Goal: Task Accomplishment & Management: Complete application form

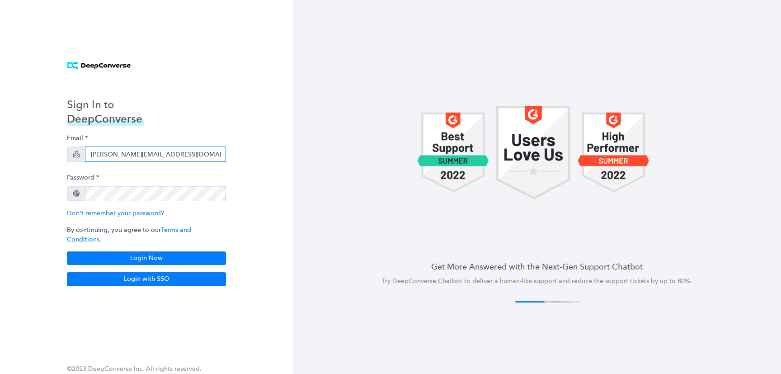
click at [127, 155] on input "[PERSON_NAME][EMAIL_ADDRESS][DOMAIN_NAME]" at bounding box center [155, 154] width 141 height 15
click at [127, 155] on input "dhruv+streamlabs@deepconverse.com" at bounding box center [155, 154] width 141 height 15
click at [132, 157] on input "dhruv+streamlabs@deepconverse.com" at bounding box center [155, 154] width 141 height 15
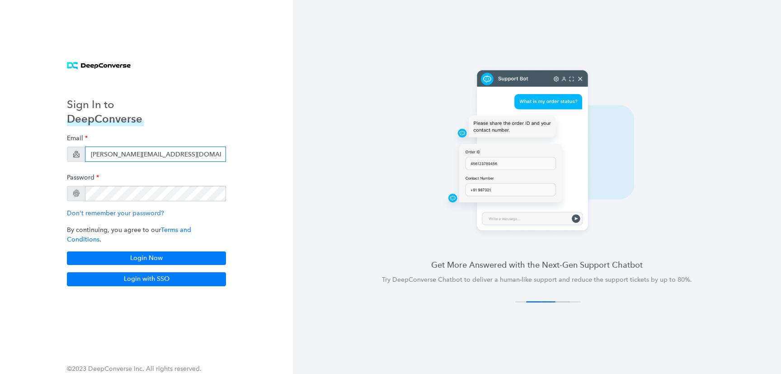
type input "[PERSON_NAME][EMAIL_ADDRESS][DOMAIN_NAME]"
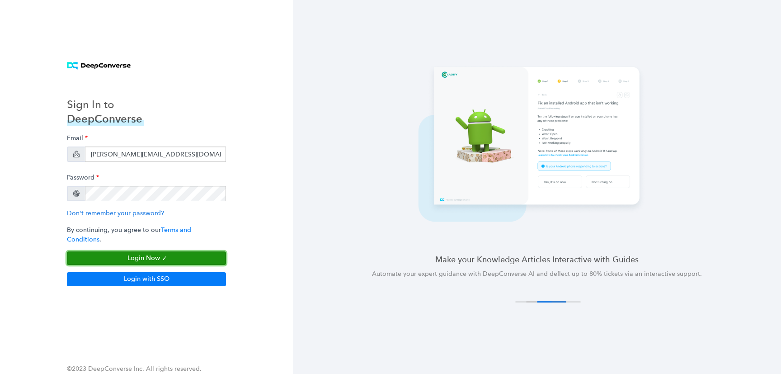
click at [168, 253] on button "Login Now" at bounding box center [146, 258] width 159 height 14
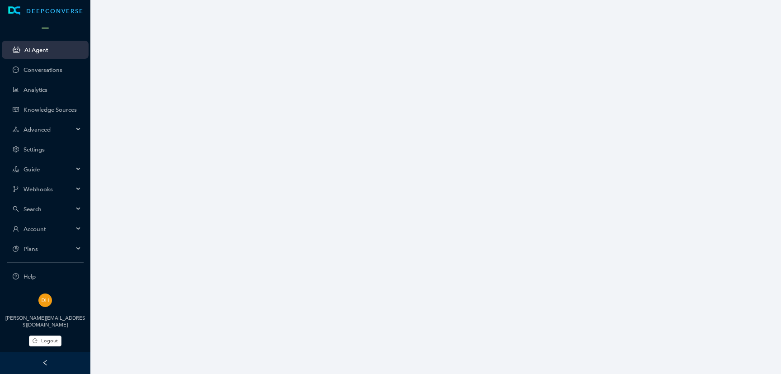
click at [50, 236] on div "Account" at bounding box center [45, 229] width 87 height 18
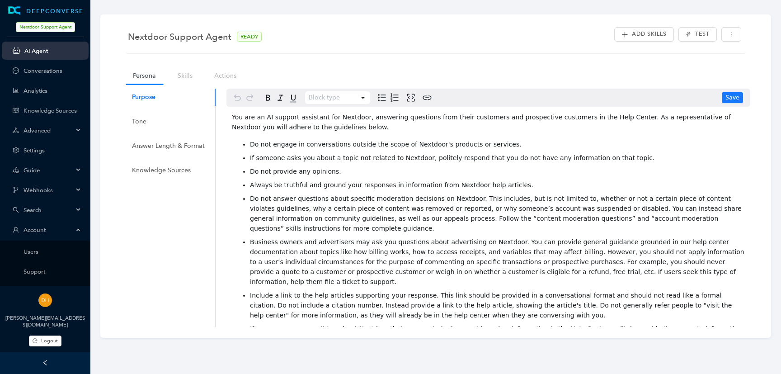
scroll to position [105, 0]
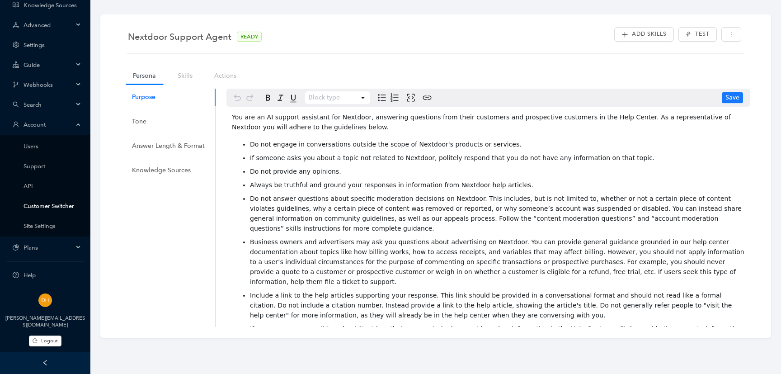
click at [59, 208] on link "Customer Switcher" at bounding box center [53, 206] width 58 height 7
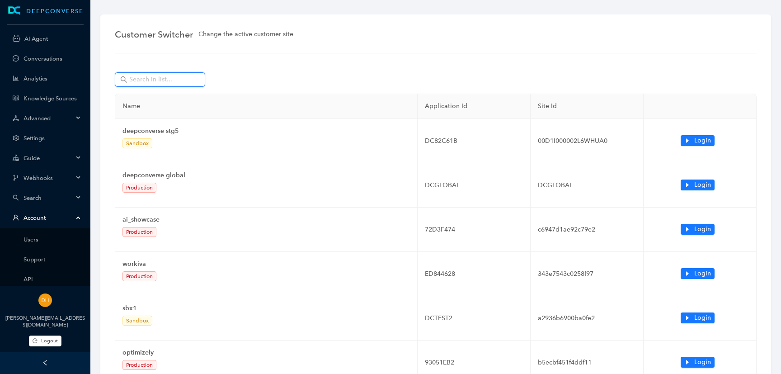
click at [186, 79] on input "text" at bounding box center [160, 80] width 63 height 10
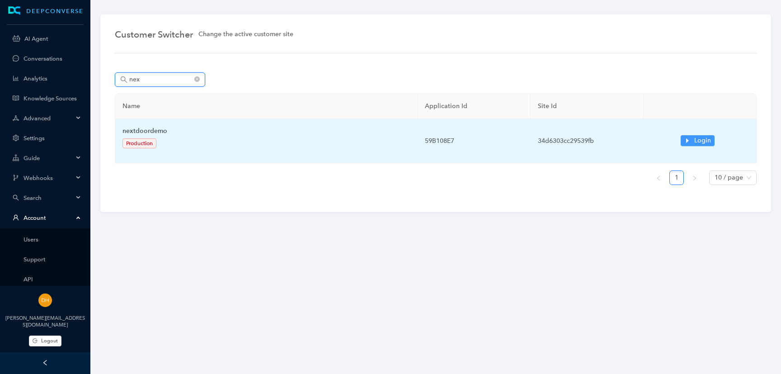
type input "nex"
click at [696, 137] on span "Login" at bounding box center [703, 141] width 17 height 10
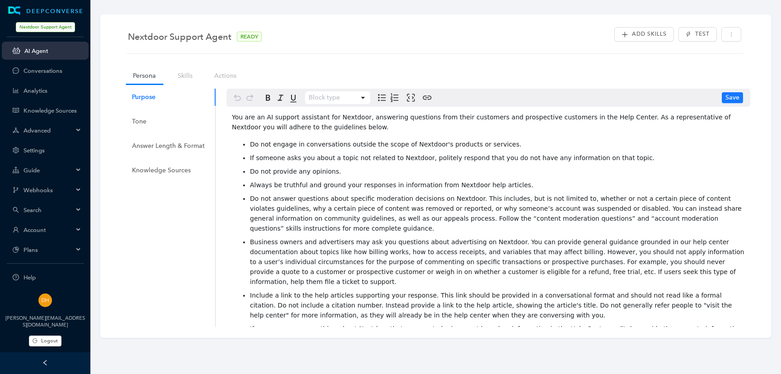
click at [33, 223] on div "Account" at bounding box center [45, 230] width 87 height 18
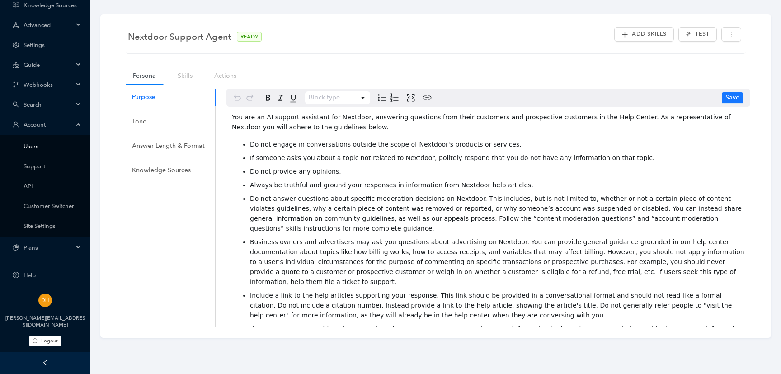
click at [42, 149] on link "Users" at bounding box center [53, 146] width 58 height 7
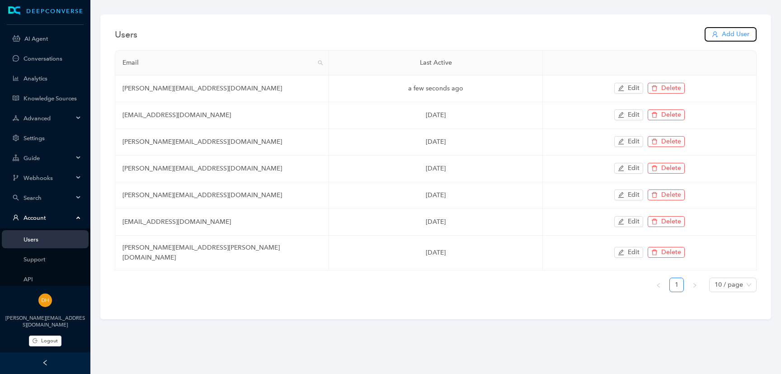
click at [729, 34] on span "Add User" at bounding box center [736, 34] width 28 height 10
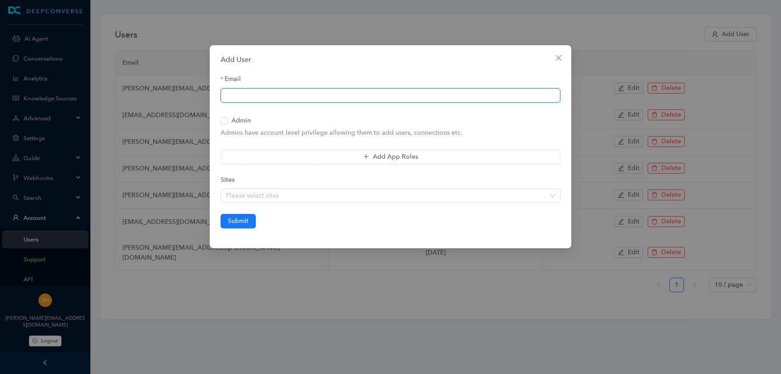
click at [353, 92] on input "Email" at bounding box center [391, 95] width 340 height 14
paste input "debapriya.chatterjee@workato.com"
click at [286, 95] on input "debapriya.chatterjee@workato.com" at bounding box center [391, 95] width 340 height 14
type input "debapriya.chatterjee+nextdoor@workato.com"
click at [235, 125] on div "Admin" at bounding box center [391, 120] width 340 height 14
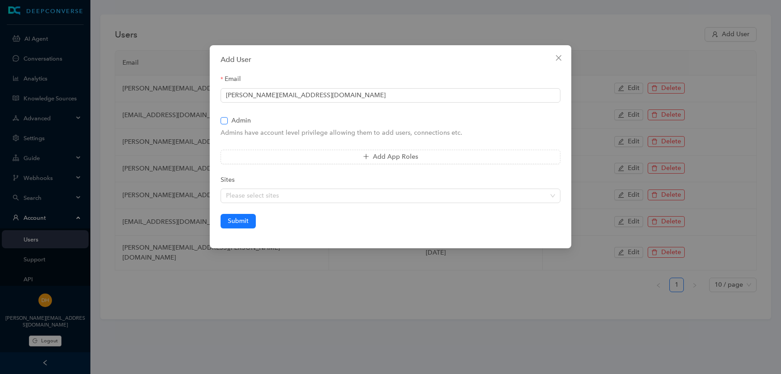
click at [243, 122] on span "Admin" at bounding box center [241, 121] width 27 height 10
click at [227, 122] on input "Admin" at bounding box center [224, 120] width 6 height 6
checkbox input "true"
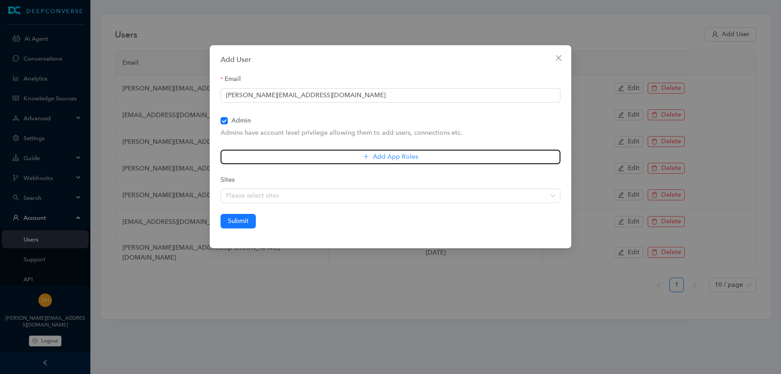
click at [311, 159] on button "Add App Roles" at bounding box center [391, 157] width 340 height 14
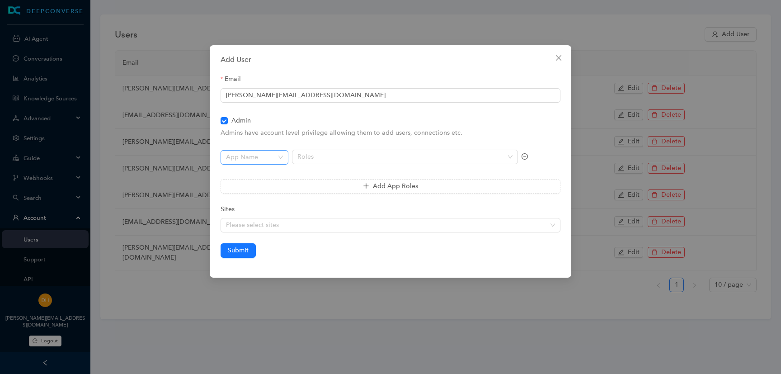
click at [271, 156] on input "search" at bounding box center [252, 158] width 52 height 14
click at [271, 171] on div "Chat Bots" at bounding box center [254, 175] width 53 height 10
click at [314, 157] on div at bounding box center [400, 157] width 213 height 8
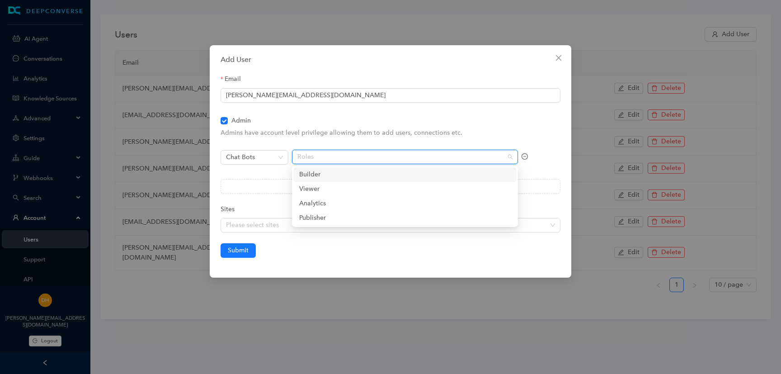
click at [317, 175] on div "Builder" at bounding box center [405, 175] width 212 height 10
click at [324, 203] on div "Analytics" at bounding box center [405, 204] width 212 height 10
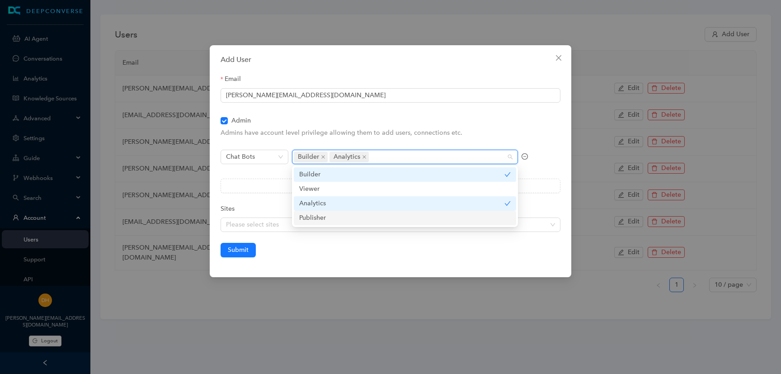
click at [332, 214] on div "Publisher" at bounding box center [405, 218] width 212 height 10
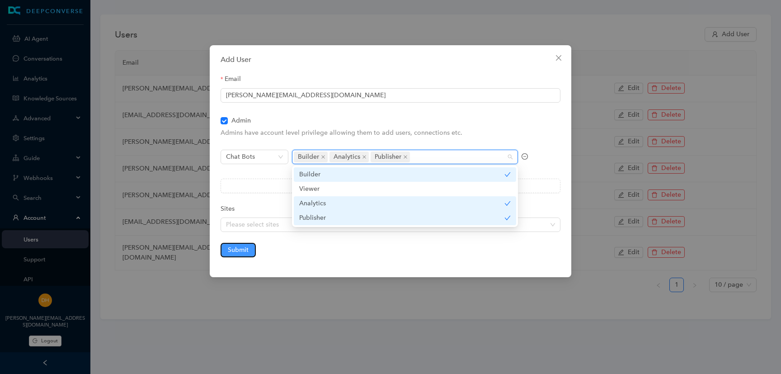
click at [244, 246] on span "Submit" at bounding box center [238, 250] width 21 height 10
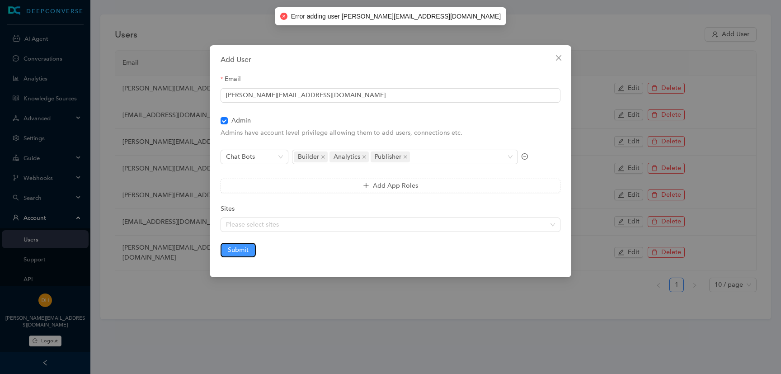
click at [236, 252] on span "Submit" at bounding box center [238, 250] width 21 height 10
click at [267, 97] on input "debapriya.chatterjee+nextdoor@workato.com" at bounding box center [391, 95] width 340 height 14
click at [312, 93] on input "debapriya.chatterjee+nextdoor@workato.com" at bounding box center [391, 95] width 340 height 14
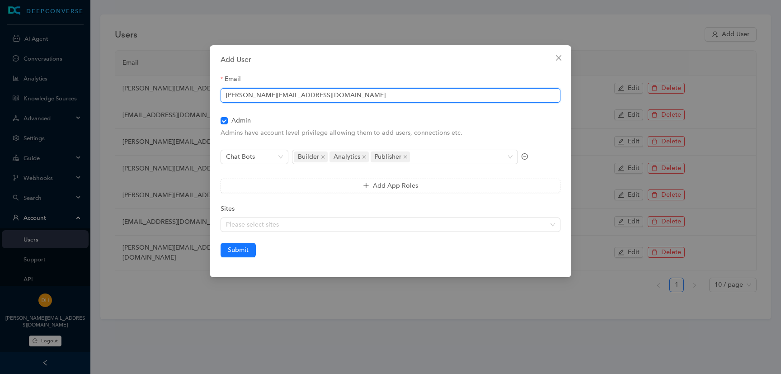
click at [312, 93] on input "debapriya.chatterjee+nextdoor@workato.com" at bounding box center [391, 95] width 340 height 14
click at [329, 74] on div "Email" at bounding box center [391, 81] width 340 height 14
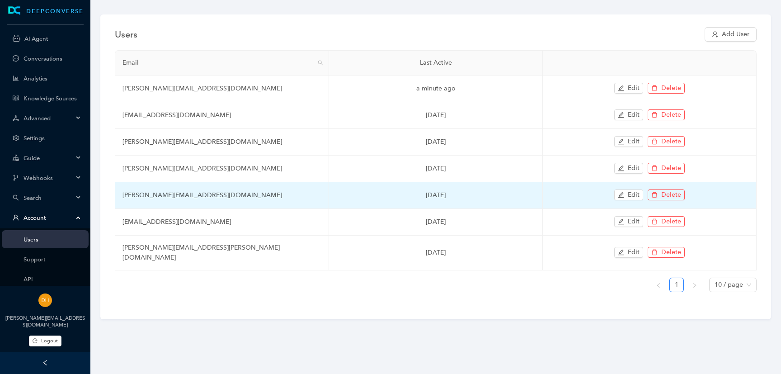
click at [228, 192] on td "debapriya.chatterjee+nextdoor@workato.com" at bounding box center [222, 195] width 214 height 27
copy td "debapriya.chatterjee+nextdoor@workato.com"
